Goal: Task Accomplishment & Management: Use online tool/utility

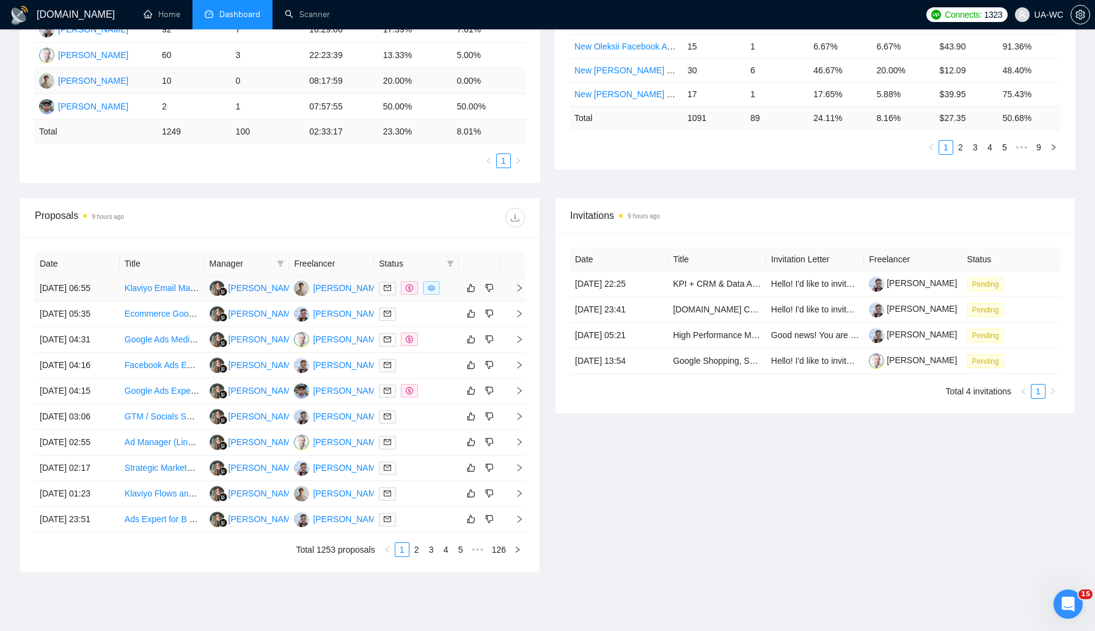
scroll to position [303, 0]
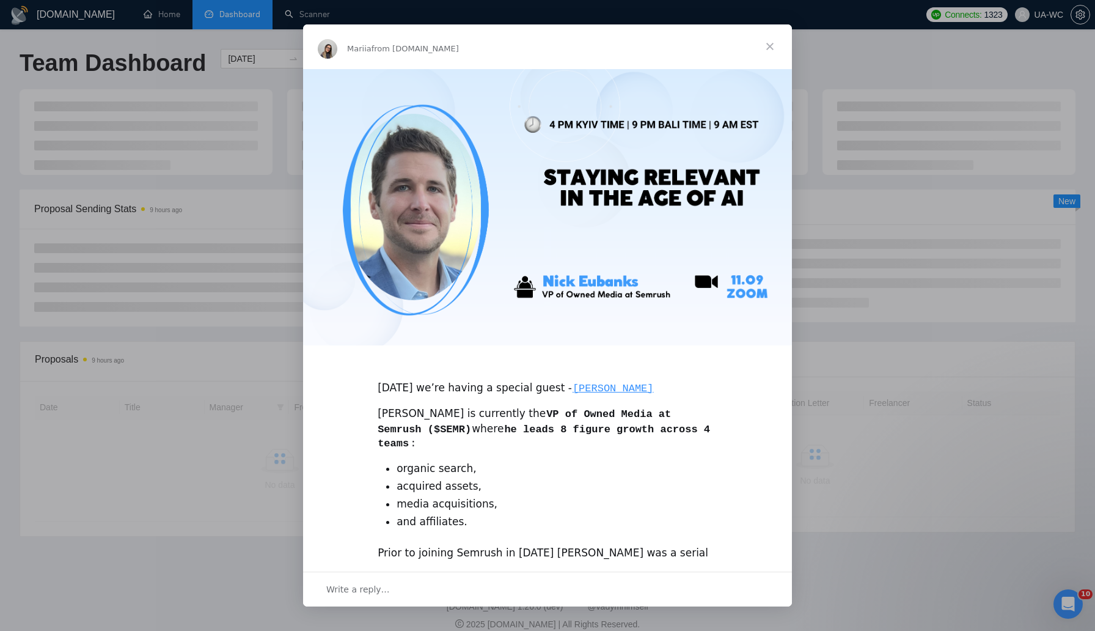
scroll to position [14, 0]
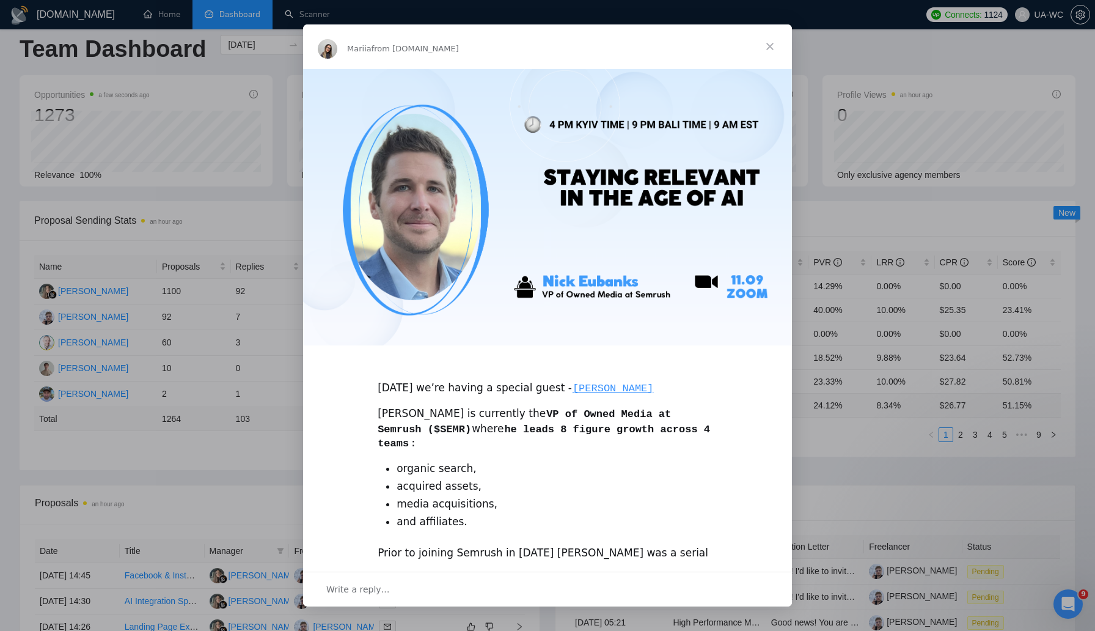
click at [707, 403] on div "This Thursday we’re having a special guest - NICK EUBANKS Nick is currently the…" at bounding box center [547, 441] width 489 height 747
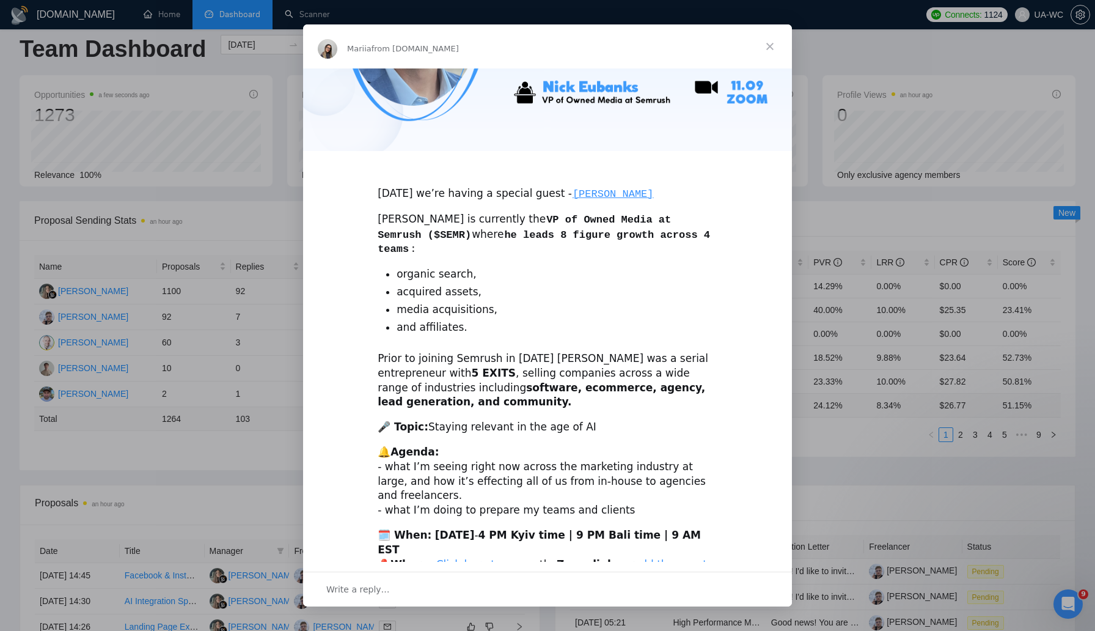
scroll to position [0, 0]
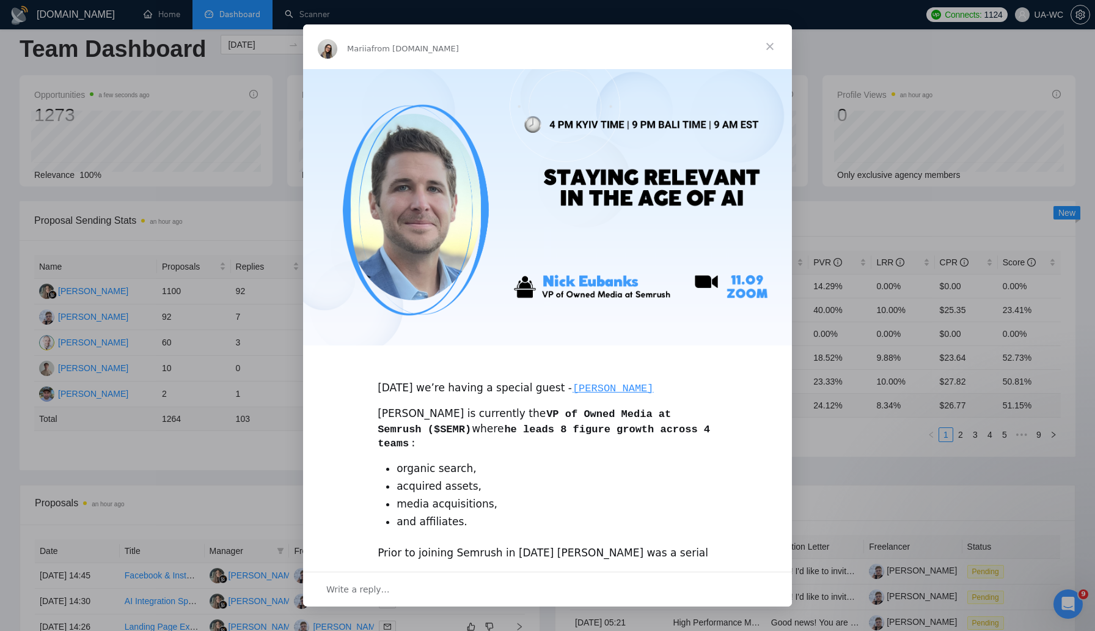
click at [768, 50] on span "Close" at bounding box center [770, 46] width 44 height 44
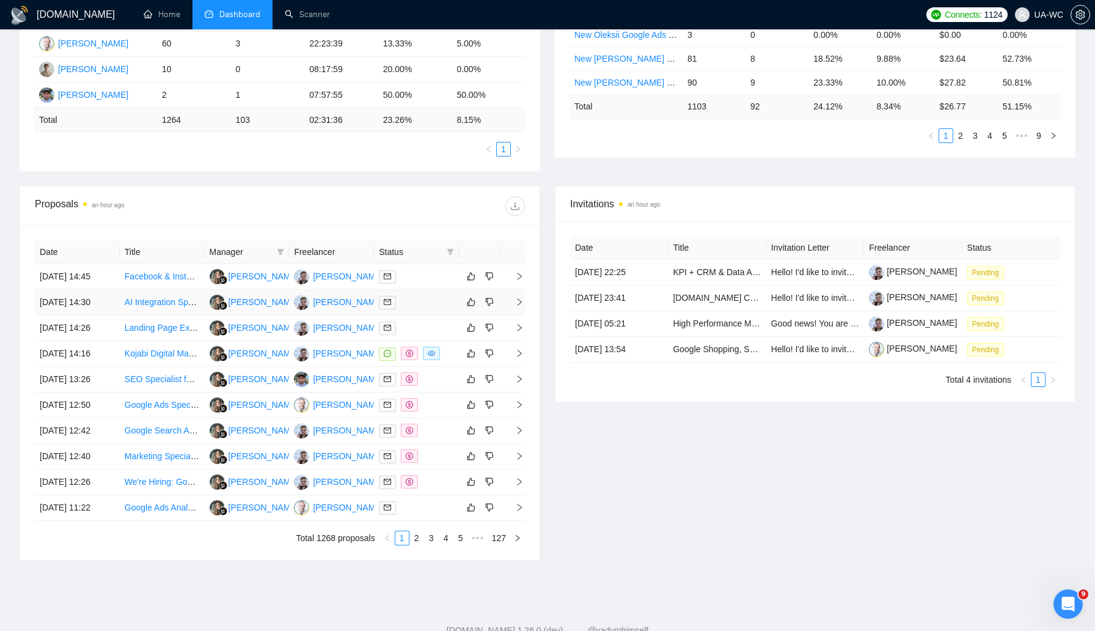
scroll to position [321, 0]
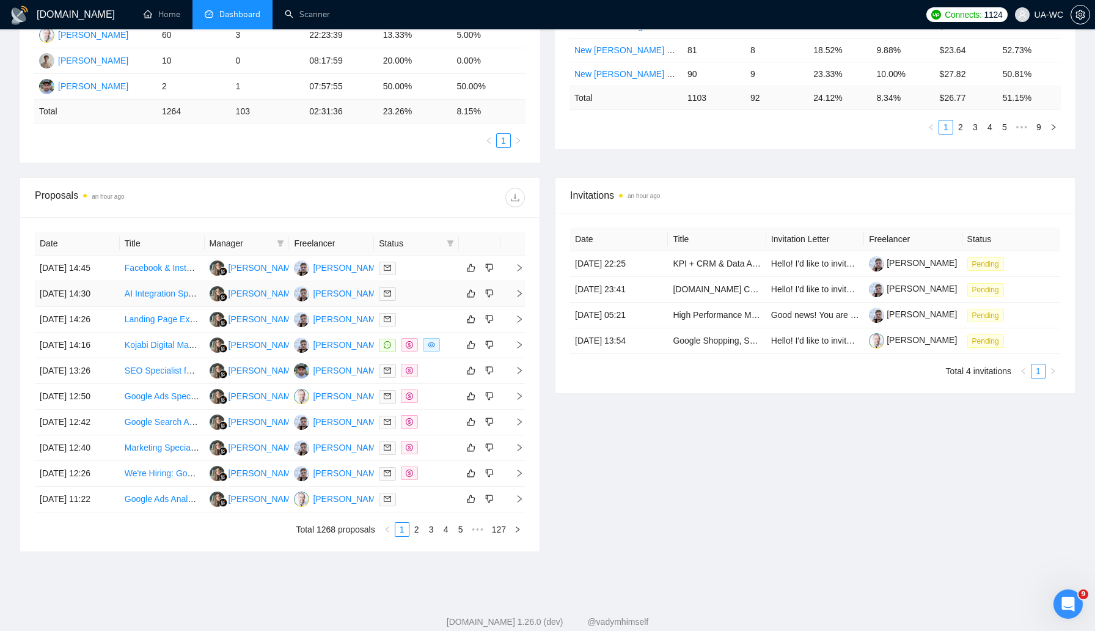
click at [519, 298] on icon "right" at bounding box center [519, 293] width 9 height 9
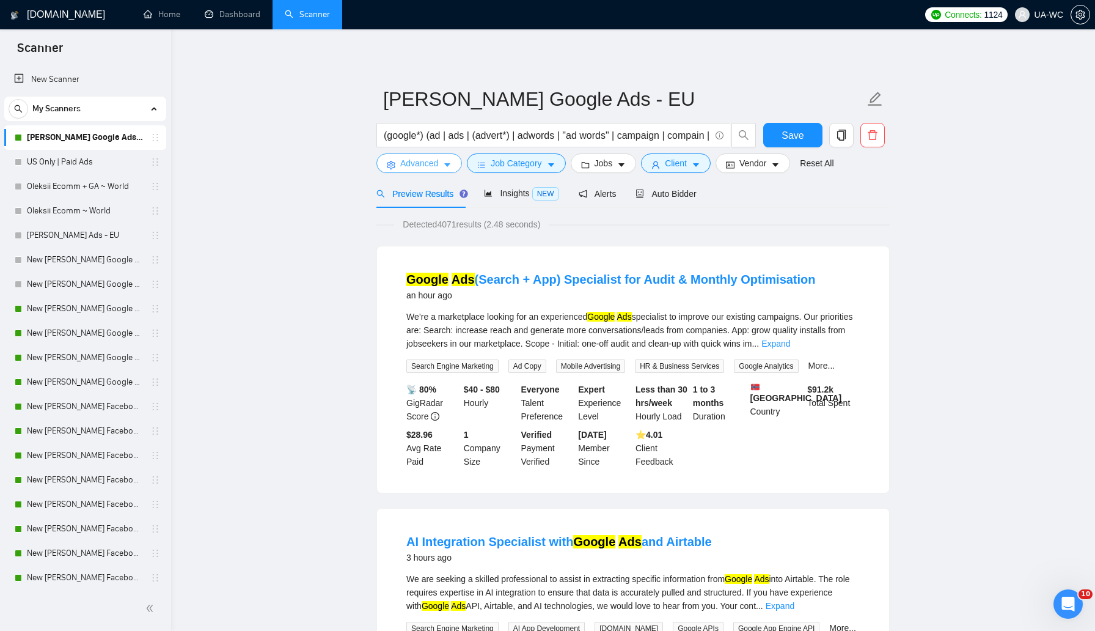
click at [429, 163] on span "Advanced" at bounding box center [419, 162] width 38 height 13
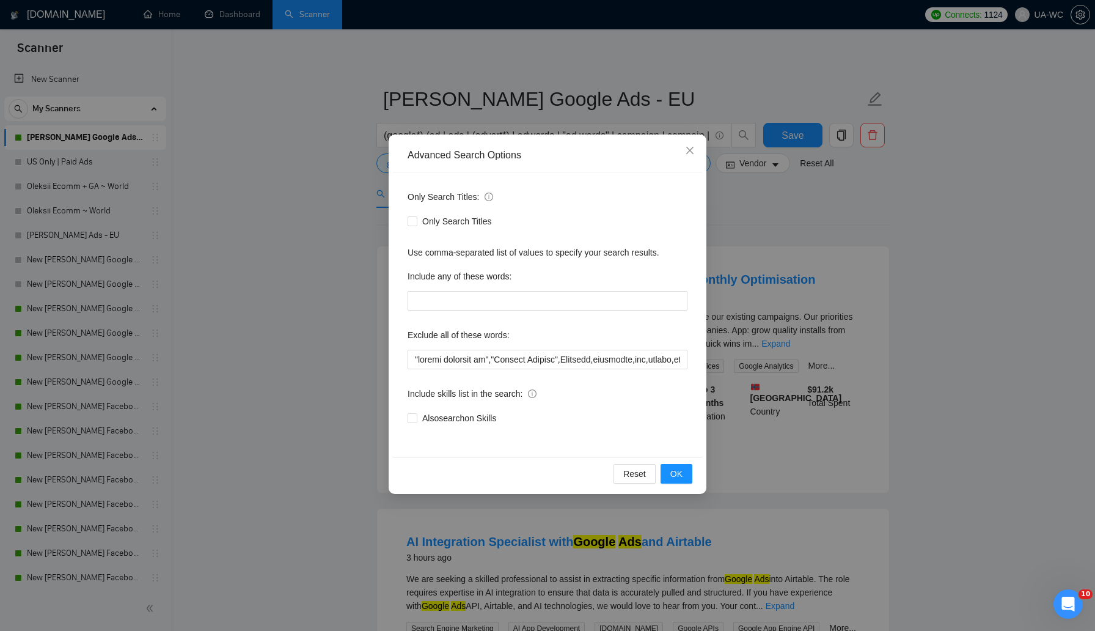
click at [406, 367] on div "Only Search Titles: Only Search Titles Use comma-separated list of values to sp…" at bounding box center [547, 314] width 309 height 285
click at [410, 365] on input "text" at bounding box center [548, 360] width 280 height 20
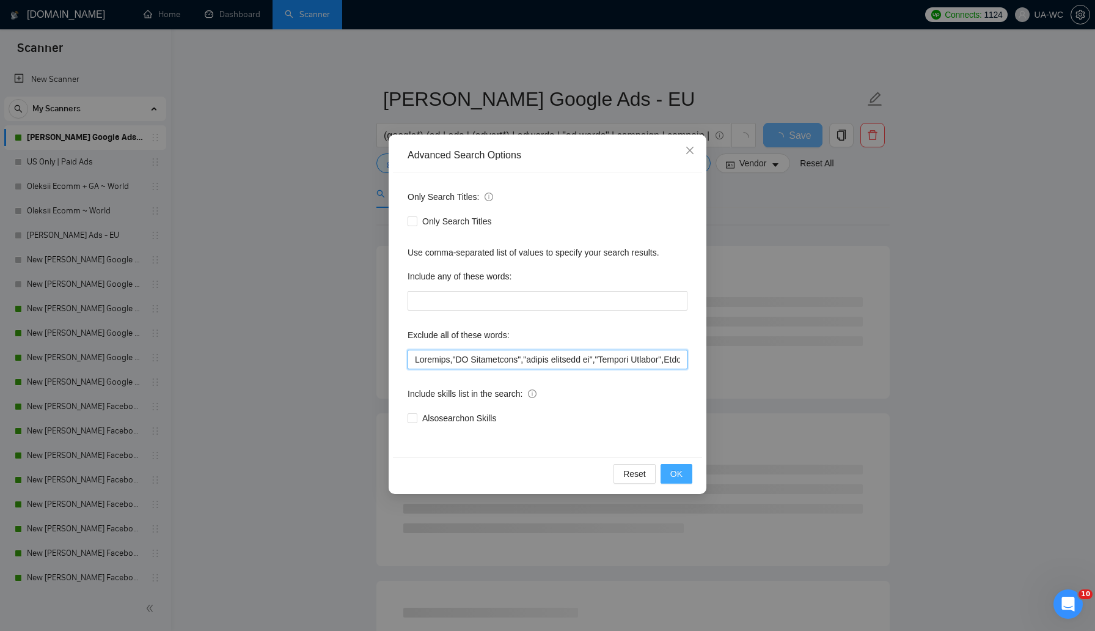
type input "Airtable,"AI Integration","person meetings in","Content Manager",Position,affil…"
click at [688, 477] on button "OK" at bounding box center [677, 474] width 32 height 20
